Goal: Task Accomplishment & Management: Manage account settings

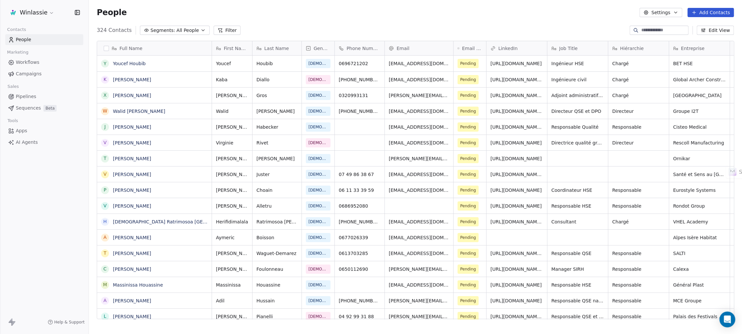
scroll to position [287, 646]
click at [283, 24] on div "People Settings Add Contacts" at bounding box center [415, 12] width 653 height 25
click at [316, 16] on div "People Settings Add Contacts" at bounding box center [415, 12] width 637 height 9
click at [356, 13] on div "People Settings Add Contacts" at bounding box center [415, 12] width 637 height 9
click at [418, 15] on div "People Settings Add Contacts" at bounding box center [415, 12] width 637 height 9
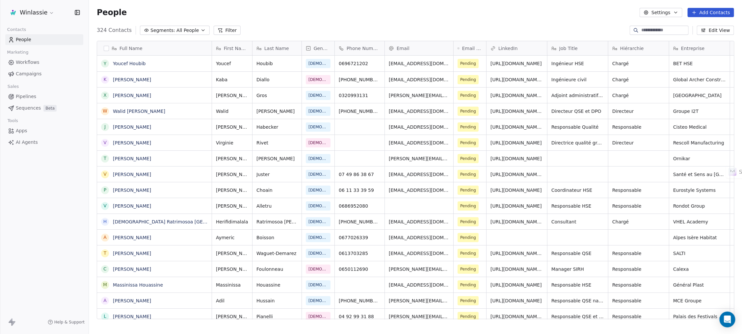
click at [476, 17] on div "People Settings Add Contacts" at bounding box center [415, 12] width 637 height 9
click at [572, 15] on div "People Settings Add Contacts" at bounding box center [415, 12] width 637 height 9
click at [354, 15] on div "People Settings Add Contacts" at bounding box center [415, 12] width 637 height 9
click at [273, 15] on div "People Settings Add Contacts" at bounding box center [415, 12] width 637 height 9
click at [271, 16] on div "People Settings Add Contacts" at bounding box center [415, 12] width 637 height 9
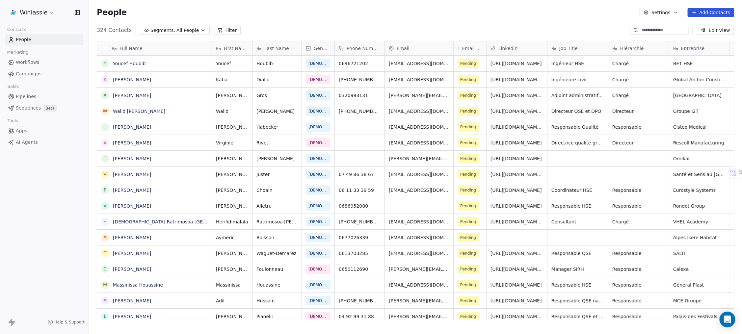
click at [283, 10] on div "People Settings Add Contacts" at bounding box center [415, 12] width 637 height 9
click at [273, 14] on div "People Settings Add Contacts" at bounding box center [415, 12] width 637 height 9
click at [316, 15] on div "People Settings Add Contacts" at bounding box center [415, 12] width 637 height 9
click at [358, 11] on div "People Settings Add Contacts" at bounding box center [415, 12] width 637 height 9
drag, startPoint x: 417, startPoint y: 14, endPoint x: 542, endPoint y: 0, distance: 126.2
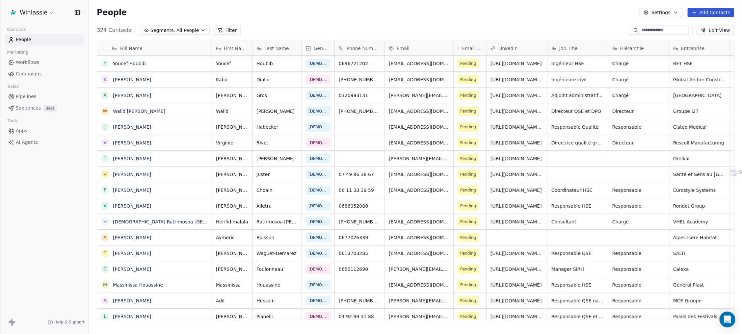
click at [418, 14] on div "People Settings Add Contacts" at bounding box center [415, 12] width 637 height 9
click at [357, 14] on div "People Settings Add Contacts" at bounding box center [415, 12] width 637 height 9
click at [417, 14] on div "People Settings Add Contacts" at bounding box center [415, 12] width 637 height 9
click at [465, 13] on div "People Settings Add Contacts" at bounding box center [415, 12] width 637 height 9
click at [273, 14] on div "People Settings Add Contacts" at bounding box center [415, 12] width 637 height 9
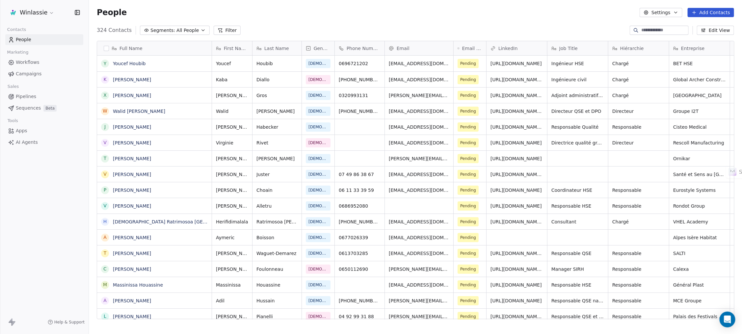
click at [315, 13] on div "People Settings Add Contacts" at bounding box center [415, 12] width 637 height 9
drag, startPoint x: 358, startPoint y: 15, endPoint x: 408, endPoint y: 18, distance: 50.1
click at [358, 15] on div "People Settings Add Contacts" at bounding box center [415, 12] width 637 height 9
click at [419, 16] on div "People Settings Add Contacts" at bounding box center [415, 12] width 637 height 9
click at [465, 15] on div "People Settings Add Contacts" at bounding box center [415, 12] width 637 height 9
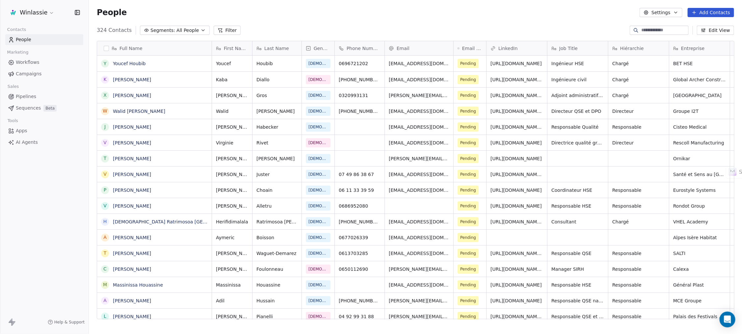
click at [522, 17] on div "People Settings Add Contacts" at bounding box center [415, 12] width 637 height 9
click at [549, 18] on div "People Settings Add Contacts" at bounding box center [415, 12] width 653 height 25
click at [578, 18] on div "People Settings Add Contacts" at bounding box center [415, 12] width 653 height 25
click at [613, 25] on div "324 Contacts Segments: All People Filter Edit View" at bounding box center [415, 30] width 653 height 11
click at [417, 18] on div "People Settings Add Contacts" at bounding box center [415, 12] width 653 height 25
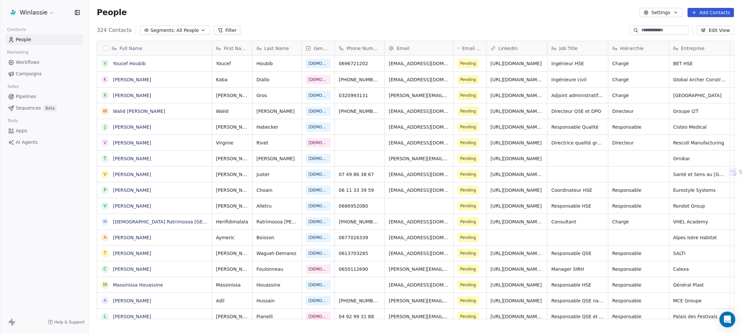
drag, startPoint x: 352, startPoint y: 16, endPoint x: 340, endPoint y: 12, distance: 13.1
click at [351, 16] on div "People Settings Add Contacts" at bounding box center [415, 12] width 637 height 9
click at [317, 11] on div "People Settings Add Contacts" at bounding box center [415, 12] width 637 height 9
drag, startPoint x: 275, startPoint y: 13, endPoint x: 273, endPoint y: 22, distance: 9.3
click at [274, 13] on div "People Settings Add Contacts" at bounding box center [415, 12] width 637 height 9
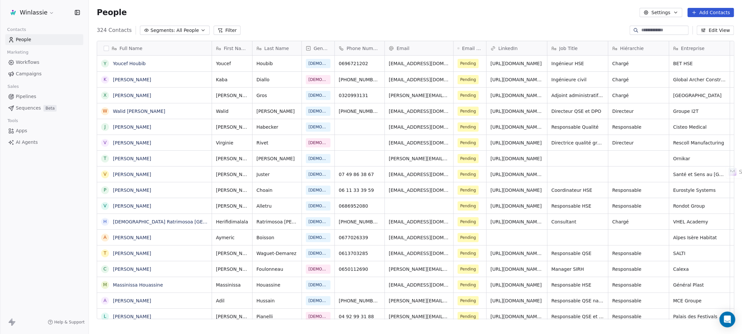
click at [273, 14] on div "People Settings Add Contacts" at bounding box center [415, 12] width 637 height 9
click at [316, 18] on div "People Settings Add Contacts" at bounding box center [415, 12] width 653 height 25
click at [356, 16] on div "People Settings Add Contacts" at bounding box center [415, 12] width 637 height 9
click at [415, 14] on div "People Settings Add Contacts" at bounding box center [415, 12] width 637 height 9
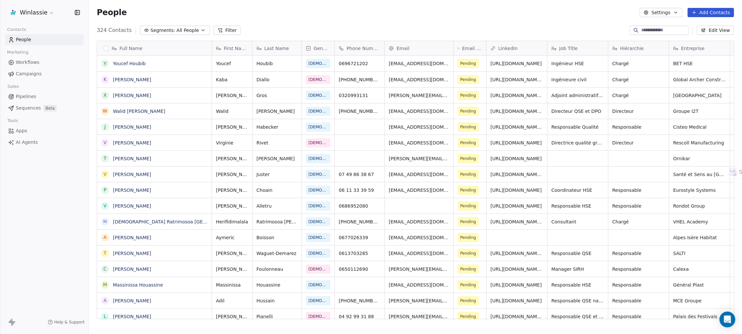
click at [466, 14] on div "People Settings Add Contacts" at bounding box center [415, 12] width 637 height 9
click at [467, 15] on div "People Settings Add Contacts" at bounding box center [415, 12] width 637 height 9
click at [467, 14] on div "People Settings Add Contacts" at bounding box center [415, 12] width 637 height 9
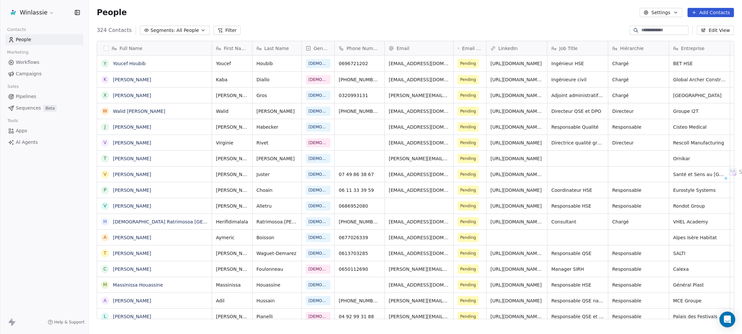
click at [512, 14] on div "People Settings Add Contacts" at bounding box center [415, 12] width 637 height 9
click at [574, 15] on div "People Settings Add Contacts" at bounding box center [415, 12] width 637 height 9
click at [512, 14] on div "People Settings Add Contacts" at bounding box center [415, 12] width 637 height 9
click at [511, 14] on div "People Settings Add Contacts" at bounding box center [415, 12] width 637 height 9
click at [508, 17] on div "People Settings Add Contacts" at bounding box center [415, 12] width 653 height 25
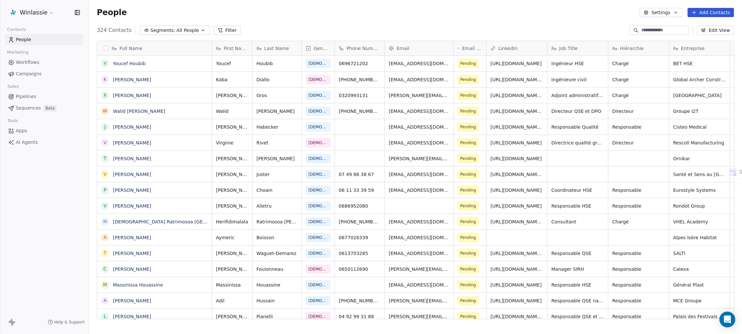
click at [403, 19] on div "People Settings Add Contacts" at bounding box center [415, 12] width 653 height 25
click at [179, 10] on div "People Settings Add Contacts" at bounding box center [415, 12] width 637 height 9
click at [211, 6] on div "People Settings Add Contacts" at bounding box center [415, 12] width 653 height 25
click at [237, 29] on div "324 Contacts Segments: All People Filter Edit View" at bounding box center [415, 30] width 653 height 11
click at [315, 12] on div "People Settings Add Contacts" at bounding box center [415, 12] width 637 height 9
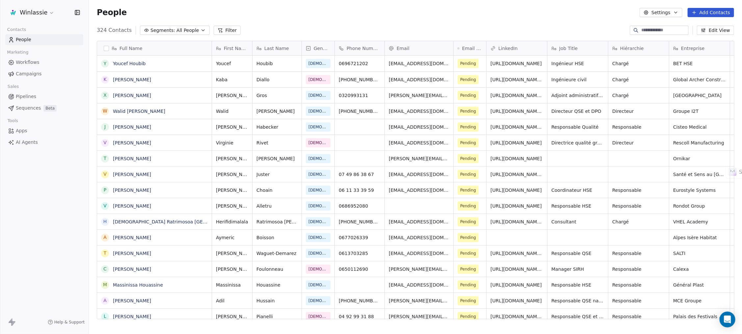
click at [315, 14] on div "People Settings Add Contacts" at bounding box center [415, 12] width 637 height 9
click at [411, 23] on div "People Settings Add Contacts" at bounding box center [415, 12] width 653 height 25
click at [316, 11] on div "People Settings Add Contacts" at bounding box center [415, 12] width 637 height 9
click at [276, 18] on div "People Settings Add Contacts" at bounding box center [415, 12] width 653 height 25
click at [317, 14] on div "People Settings Add Contacts" at bounding box center [415, 12] width 637 height 9
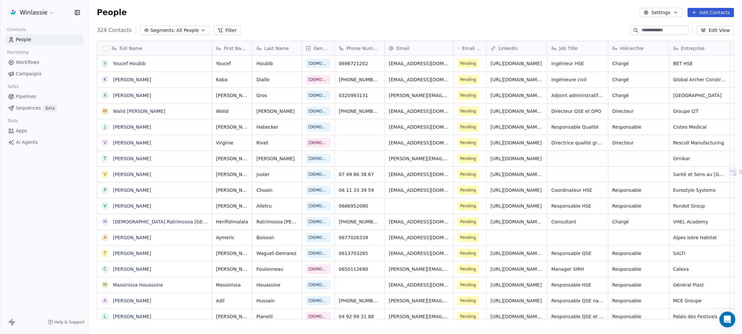
click at [353, 15] on div "People Settings Add Contacts" at bounding box center [415, 12] width 637 height 9
click at [407, 14] on div "People Settings Add Contacts" at bounding box center [415, 12] width 637 height 9
click at [468, 10] on div "People Settings Add Contacts" at bounding box center [415, 12] width 637 height 9
click at [507, 14] on div "People Settings Add Contacts" at bounding box center [415, 12] width 637 height 9
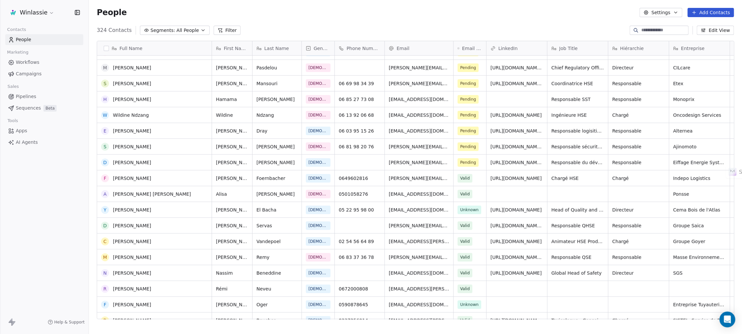
scroll to position [0, 0]
